Goal: Transaction & Acquisition: Subscribe to service/newsletter

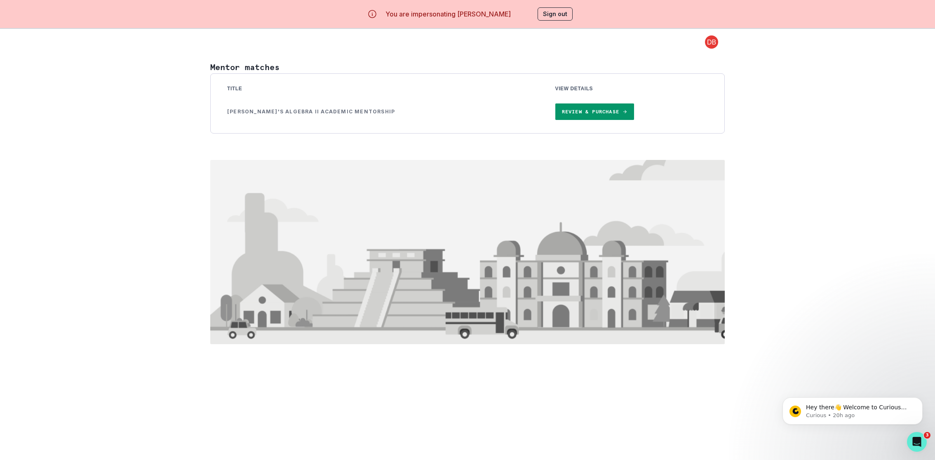
click at [599, 112] on link "Review & Purchase" at bounding box center [594, 111] width 79 height 16
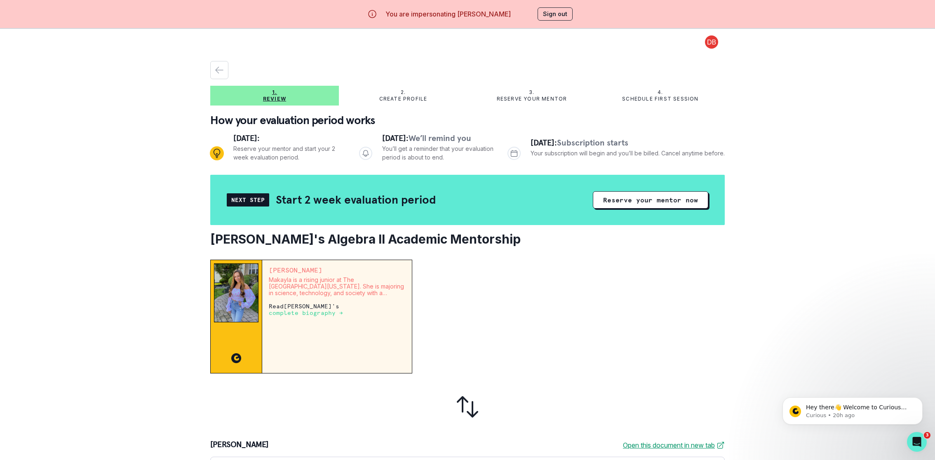
click at [492, 292] on div at bounding box center [572, 317] width 306 height 114
click at [643, 196] on button "Reserve your mentor now" at bounding box center [650, 199] width 115 height 17
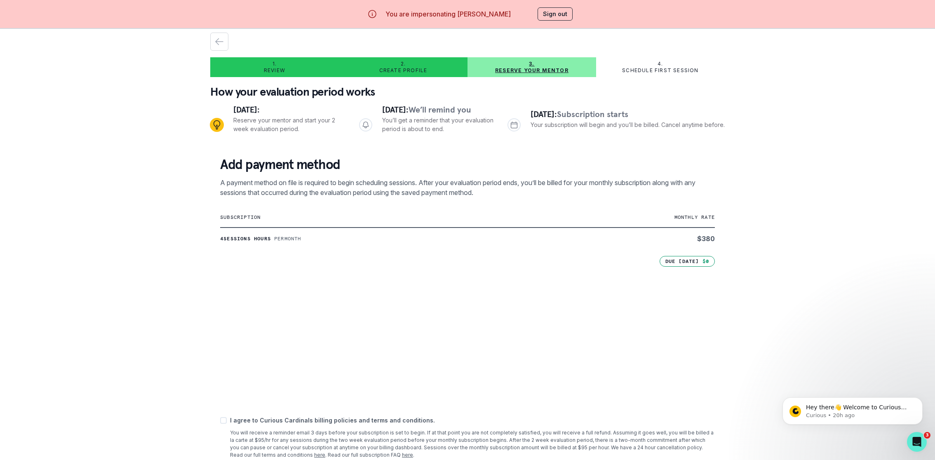
click at [556, 11] on button "Sign out" at bounding box center [554, 13] width 35 height 13
